Goal: Navigation & Orientation: Find specific page/section

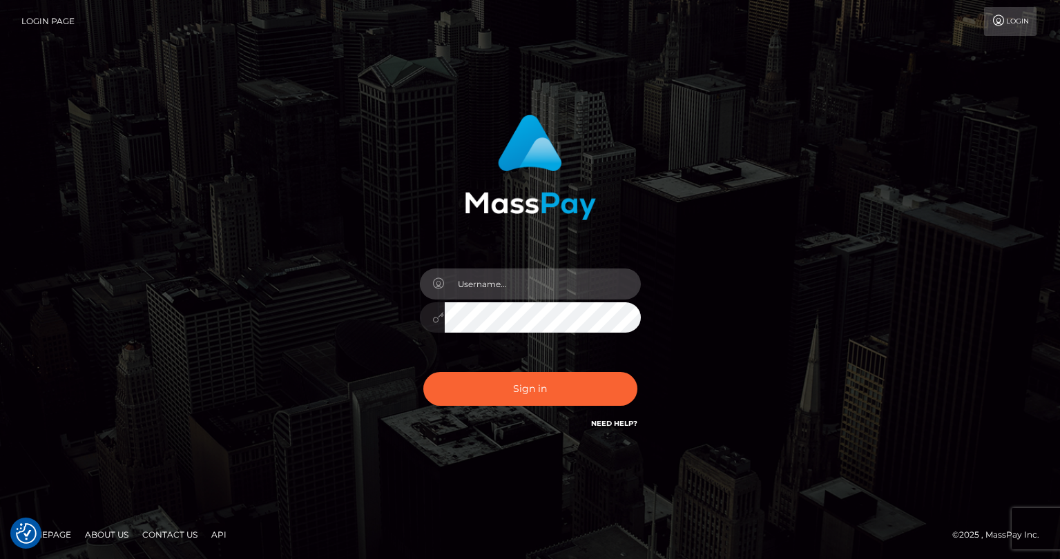
click at [481, 285] on input "text" at bounding box center [543, 284] width 196 height 31
type input "tatyanafansly1"
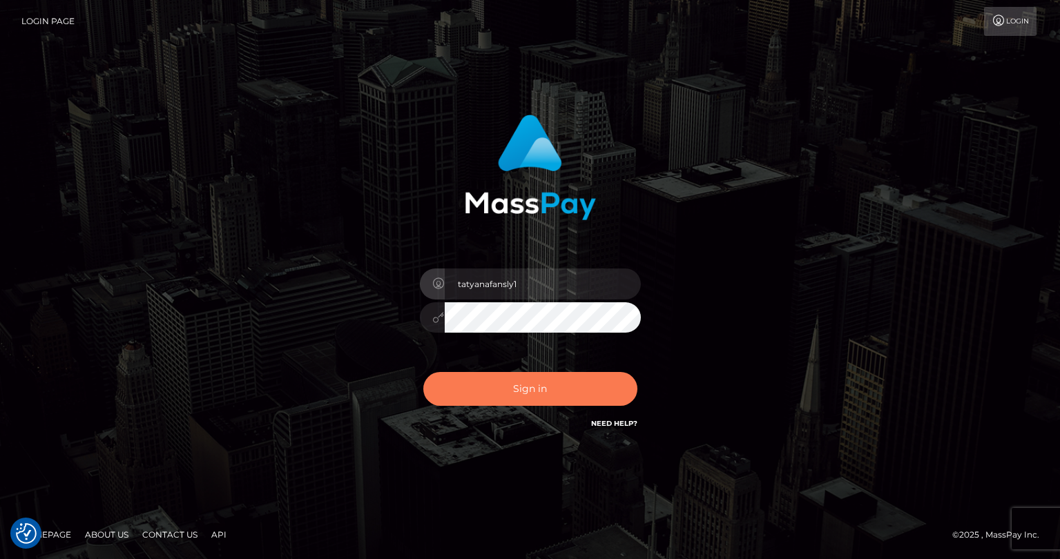
click at [533, 394] on button "Sign in" at bounding box center [530, 389] width 214 height 34
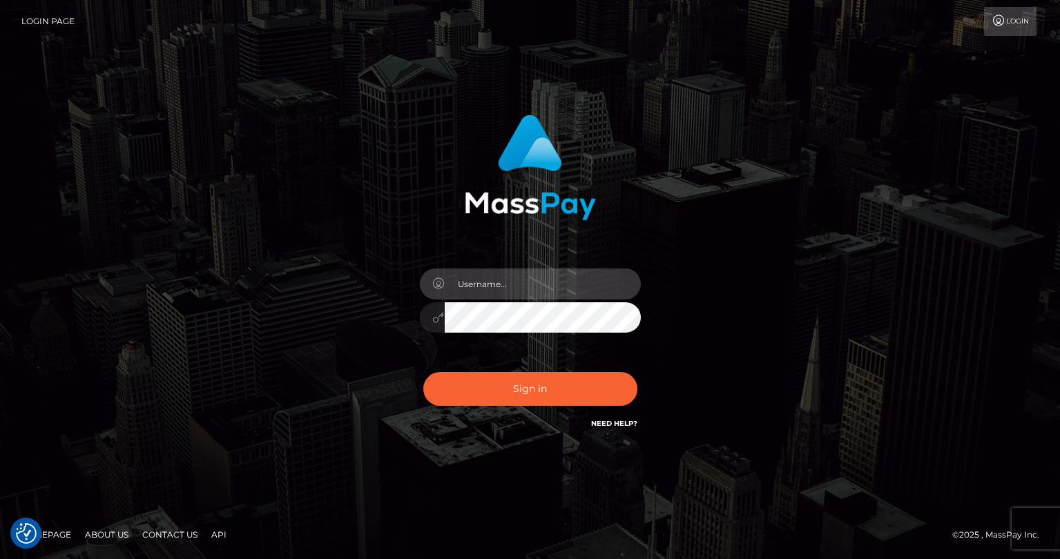
click at [552, 282] on input "text" at bounding box center [543, 284] width 196 height 31
type input "tatyanafansly1"
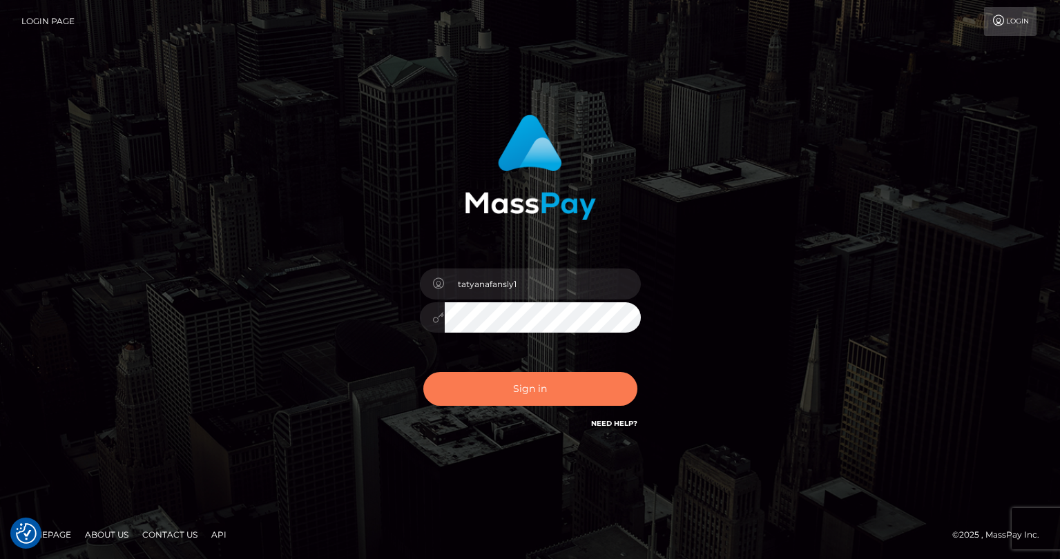
click at [555, 396] on button "Sign in" at bounding box center [530, 389] width 214 height 34
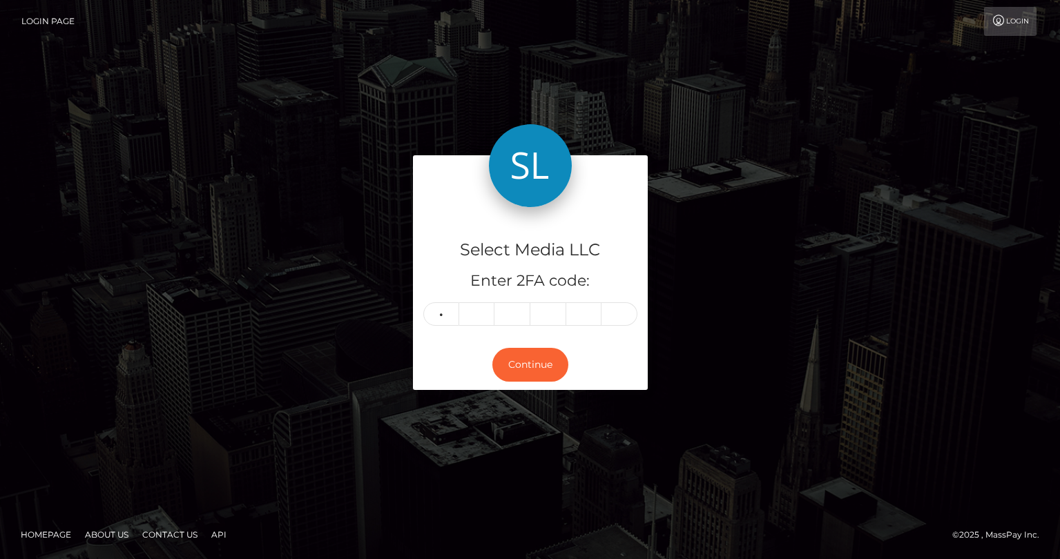
type input "1"
type input "4"
type input "1"
type input "6"
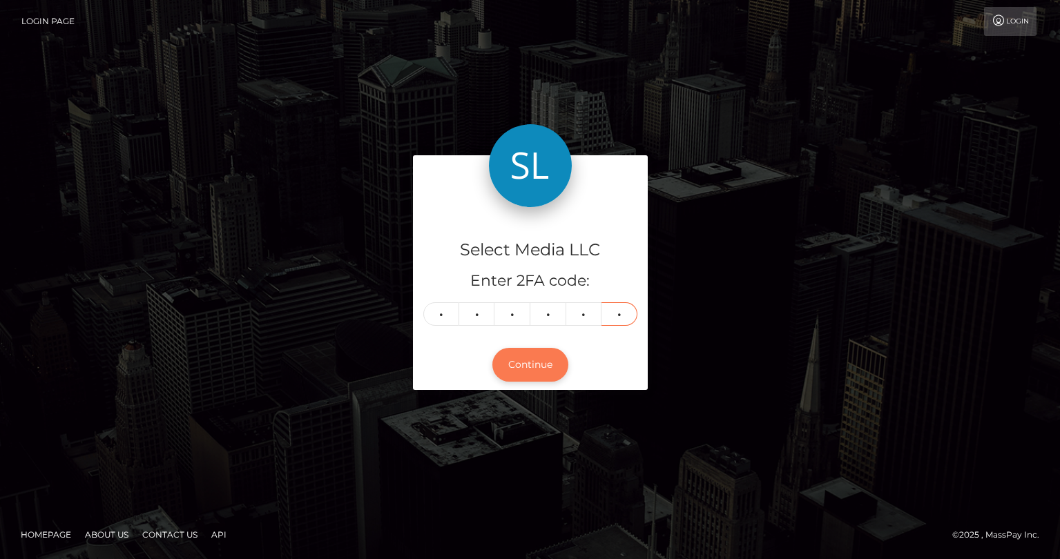
type input "9"
click at [552, 371] on button "Continue" at bounding box center [530, 365] width 76 height 34
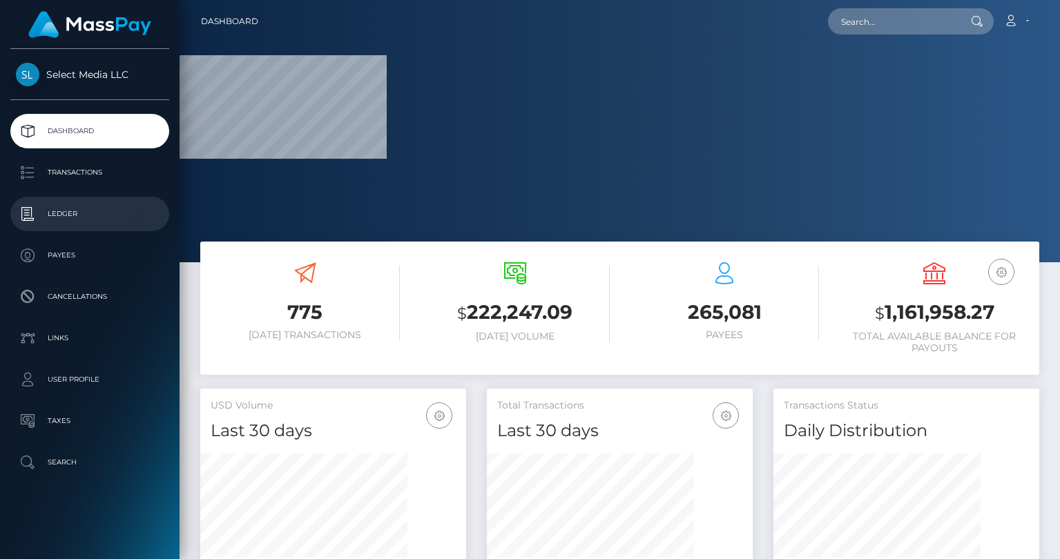
click at [57, 220] on p "Ledger" at bounding box center [90, 214] width 148 height 21
